Goal: Task Accomplishment & Management: Complete application form

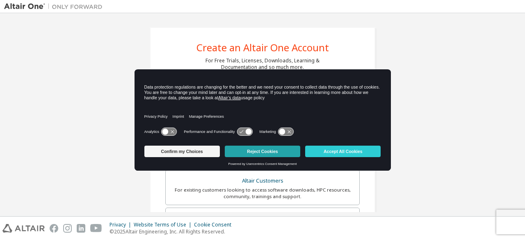
click at [264, 155] on button "Reject Cookies" at bounding box center [262, 151] width 75 height 11
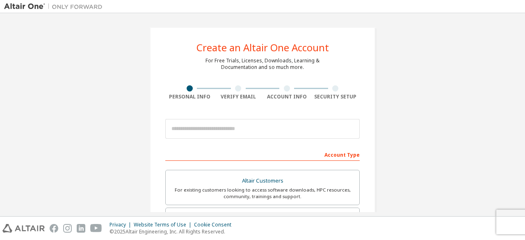
scroll to position [41, 0]
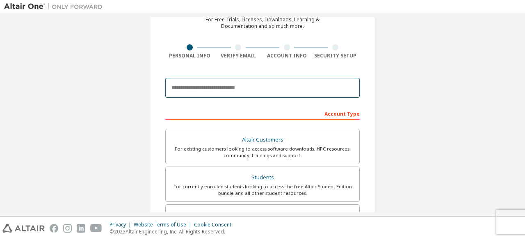
click at [210, 87] on input "email" at bounding box center [262, 88] width 194 height 20
type input "**********"
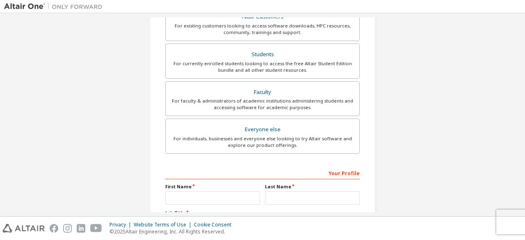
scroll to position [237, 0]
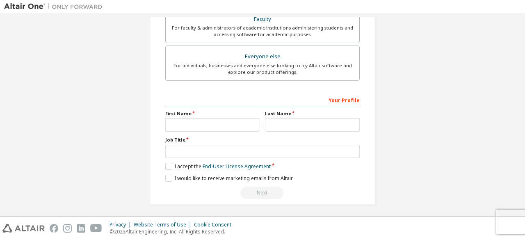
click at [209, 115] on div "First Name" at bounding box center [213, 120] width 100 height 21
click at [207, 118] on input "text" at bounding box center [212, 125] width 95 height 14
type input "*********"
click at [282, 123] on input "text" at bounding box center [312, 125] width 95 height 14
type input "********"
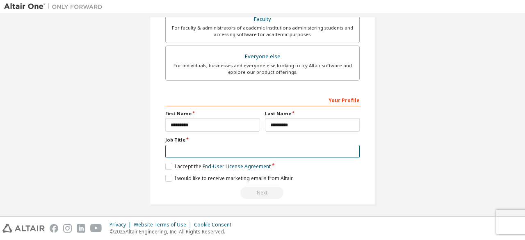
click at [292, 149] on input "text" at bounding box center [262, 152] width 194 height 14
type input "*******"
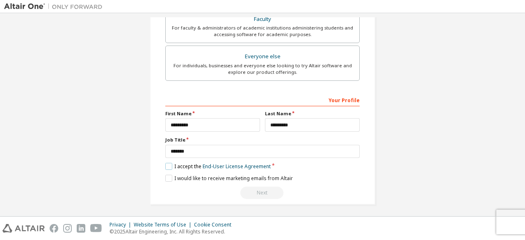
click at [176, 166] on label "I accept the End-User License Agreement" at bounding box center [217, 166] width 105 height 7
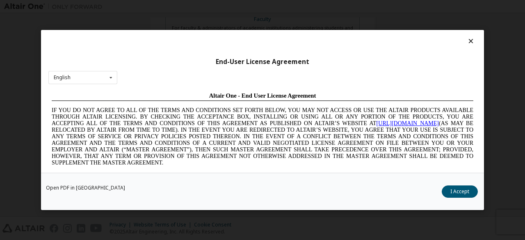
scroll to position [0, 0]
click at [468, 41] on icon at bounding box center [471, 40] width 9 height 7
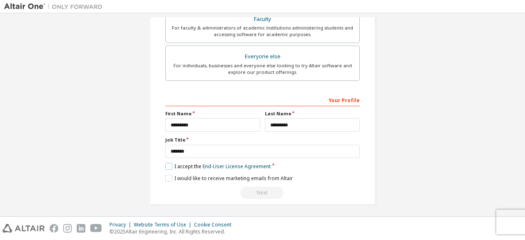
click at [167, 164] on label "I accept the End-User License Agreement" at bounding box center [217, 166] width 105 height 7
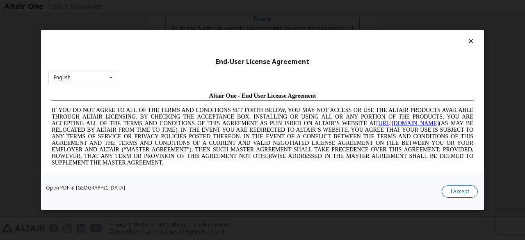
click at [466, 187] on button "I Accept" at bounding box center [460, 191] width 36 height 12
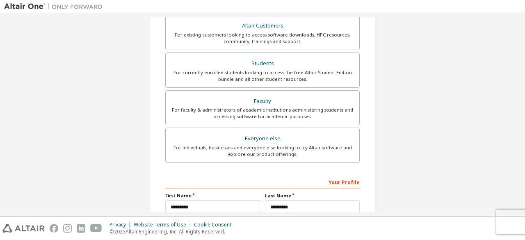
scroll to position [73, 0]
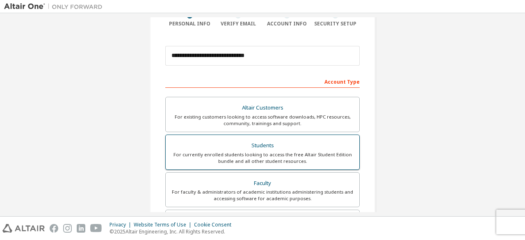
click at [271, 160] on div "For currently enrolled students looking to access the free Altair Student Editi…" at bounding box center [263, 157] width 184 height 13
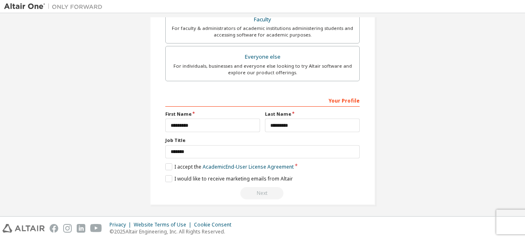
scroll to position [237, 0]
click at [171, 165] on label "I accept the Academic End-User License Agreement" at bounding box center [229, 166] width 128 height 7
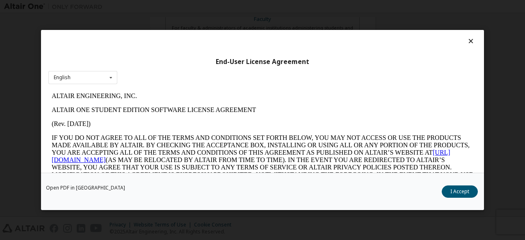
scroll to position [0, 0]
click at [458, 188] on button "I Accept" at bounding box center [460, 191] width 36 height 12
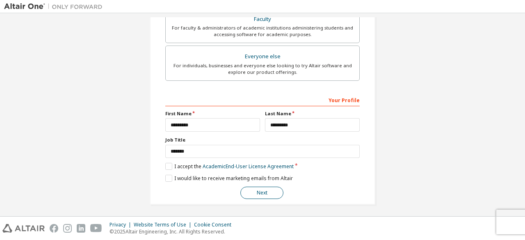
click at [256, 191] on button "Next" at bounding box center [261, 193] width 43 height 12
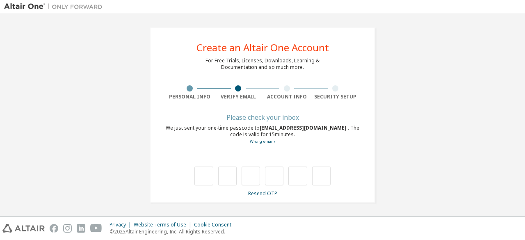
type input "*"
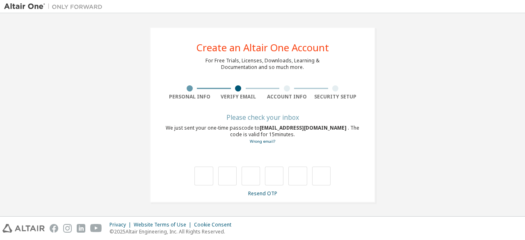
type input "*"
